Goal: Transaction & Acquisition: Purchase product/service

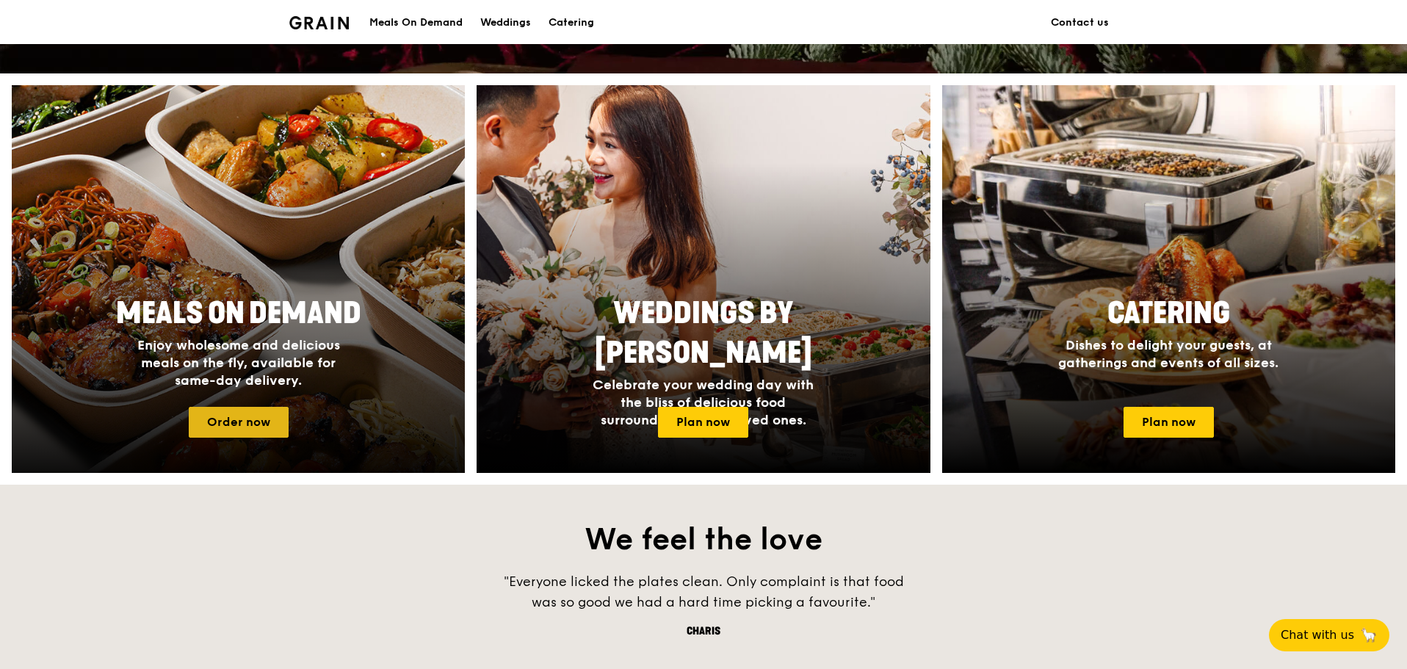
click at [244, 419] on link "Order now" at bounding box center [239, 422] width 100 height 31
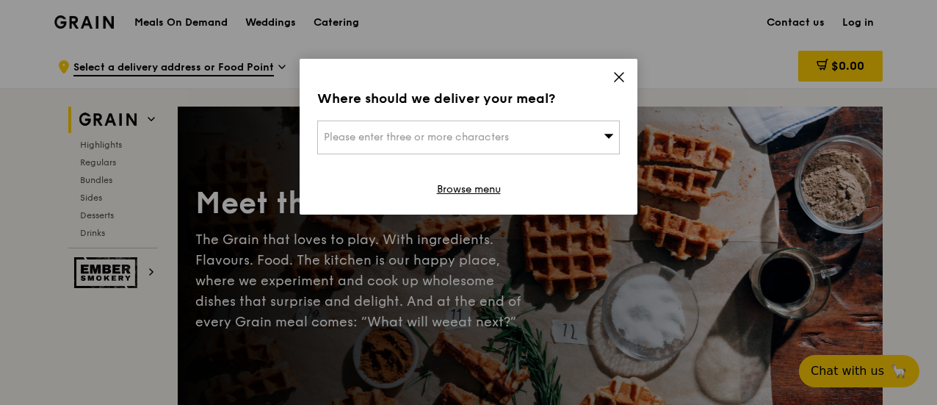
click at [613, 72] on icon at bounding box center [619, 77] width 13 height 13
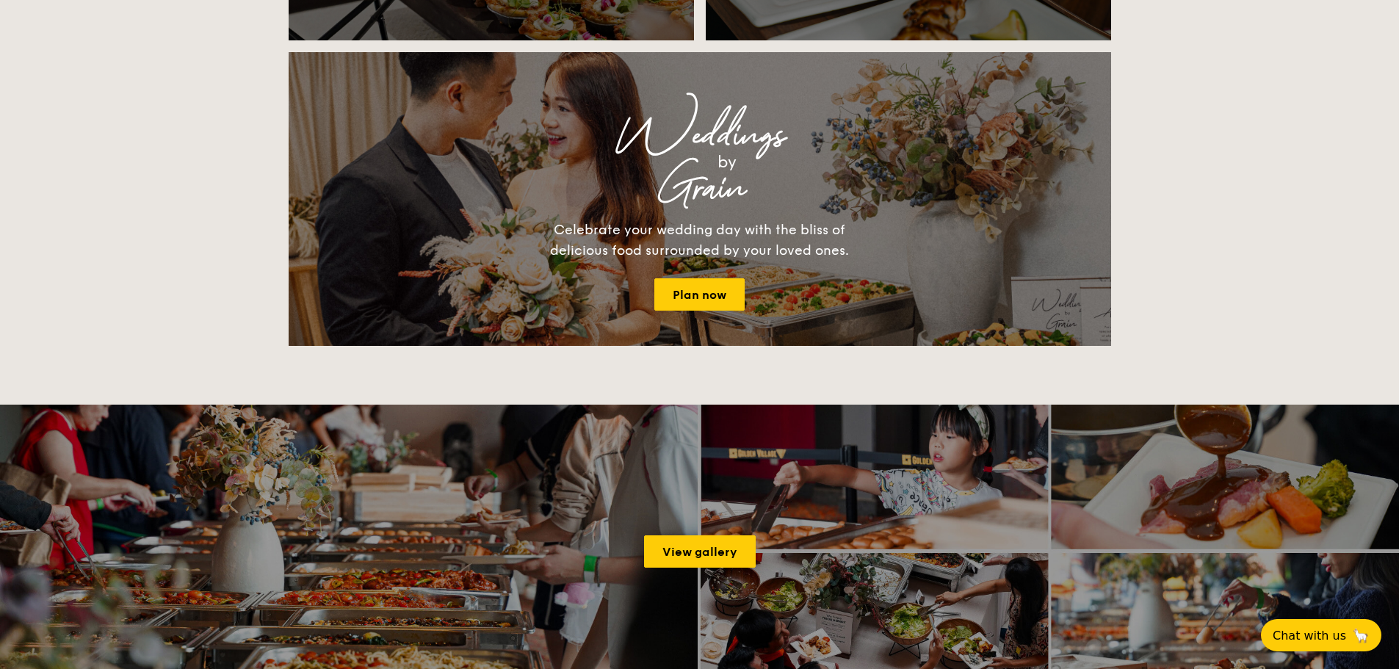
scroll to position [2277, 0]
